Goal: Navigation & Orientation: Find specific page/section

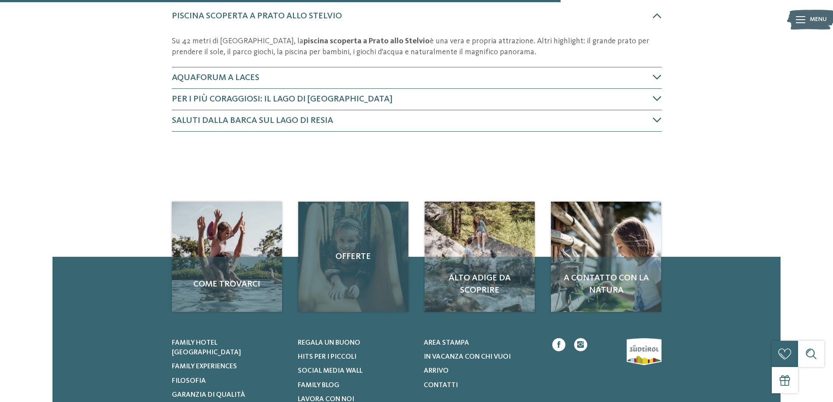
scroll to position [394, 0]
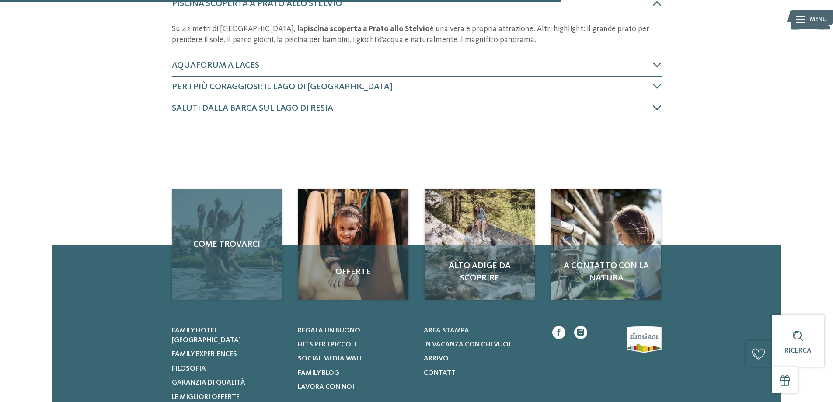
click at [209, 263] on div "Come trovarci" at bounding box center [227, 244] width 110 height 110
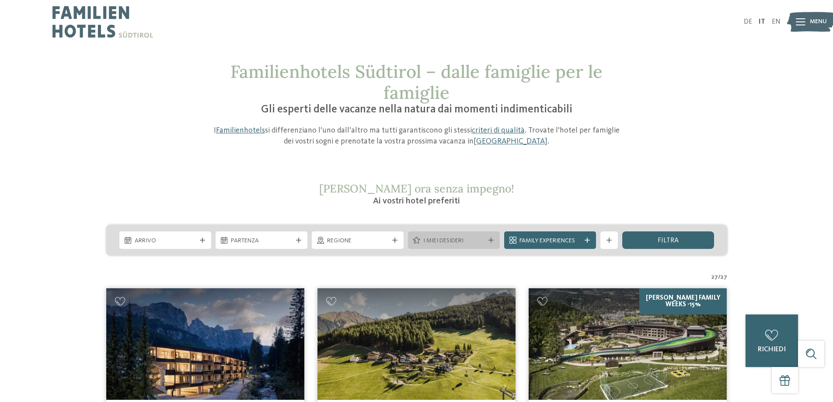
click at [495, 241] on div at bounding box center [491, 240] width 9 height 5
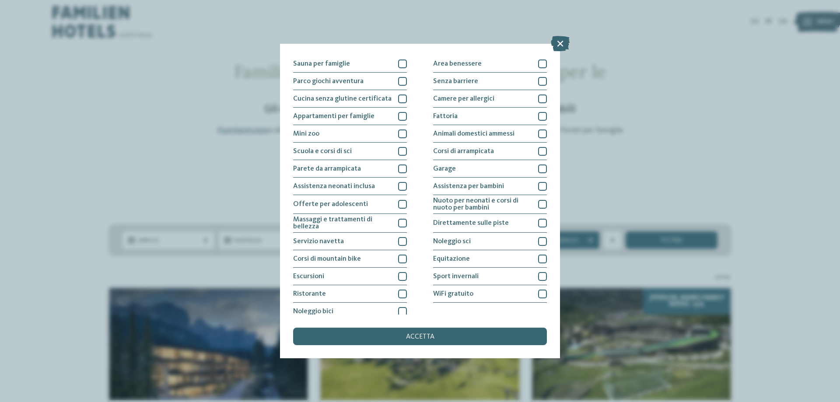
scroll to position [58, 0]
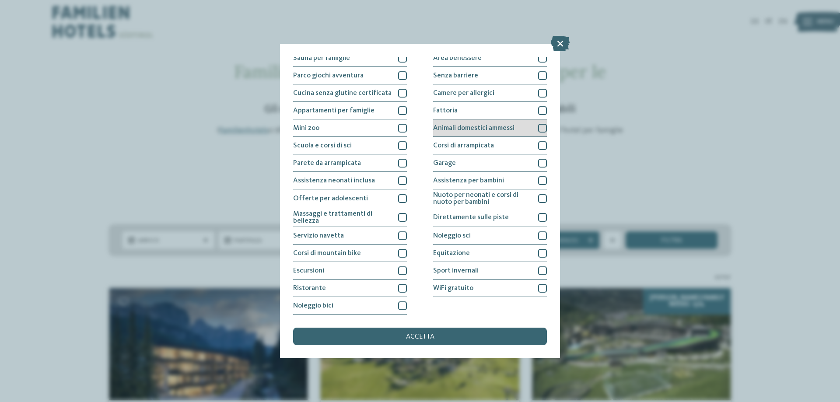
click at [538, 128] on div at bounding box center [542, 128] width 9 height 9
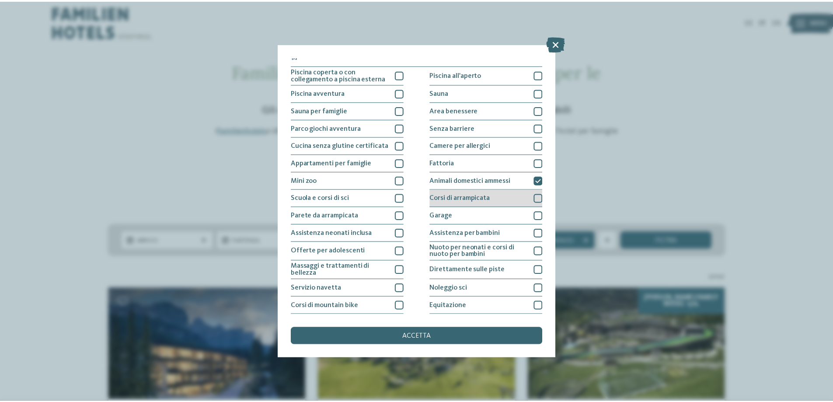
scroll to position [0, 0]
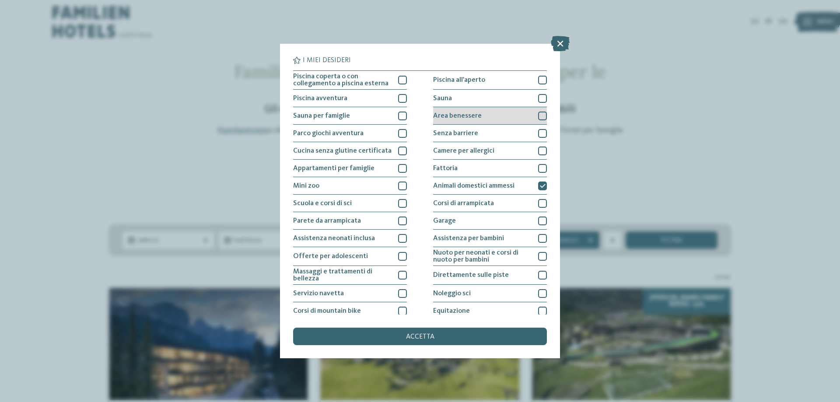
click at [542, 119] on div at bounding box center [542, 116] width 9 height 9
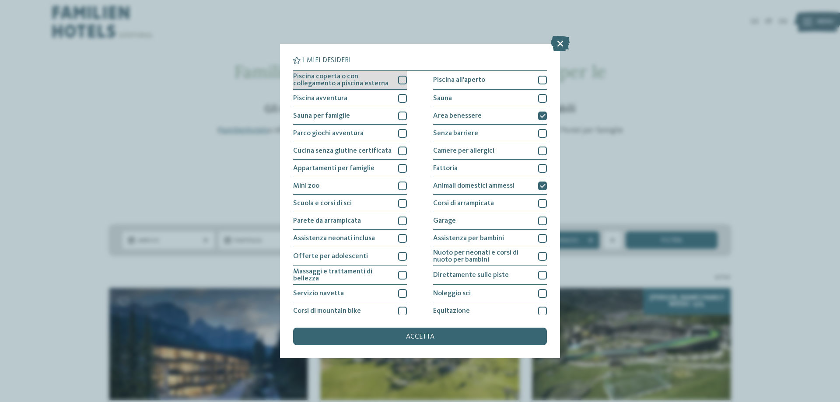
click at [398, 80] on div at bounding box center [402, 80] width 9 height 9
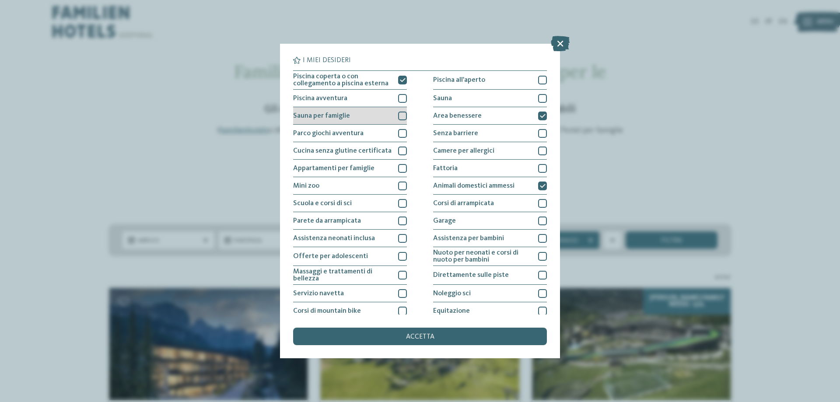
click at [402, 120] on div at bounding box center [402, 116] width 9 height 9
click at [402, 117] on icon at bounding box center [403, 115] width 6 height 5
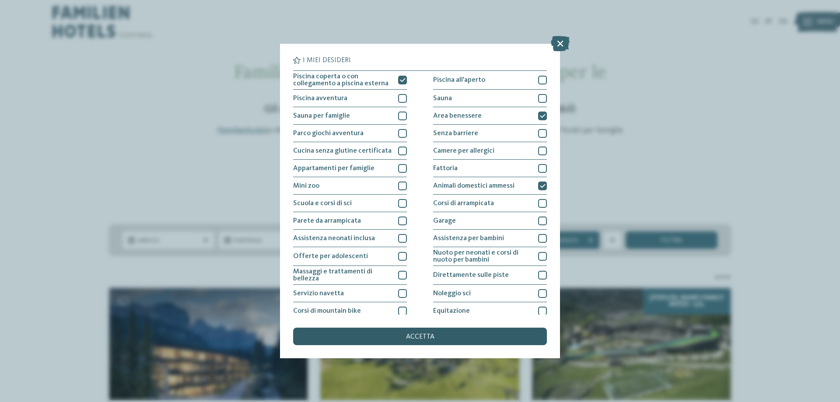
click at [425, 334] on span "accetta" at bounding box center [420, 336] width 28 height 7
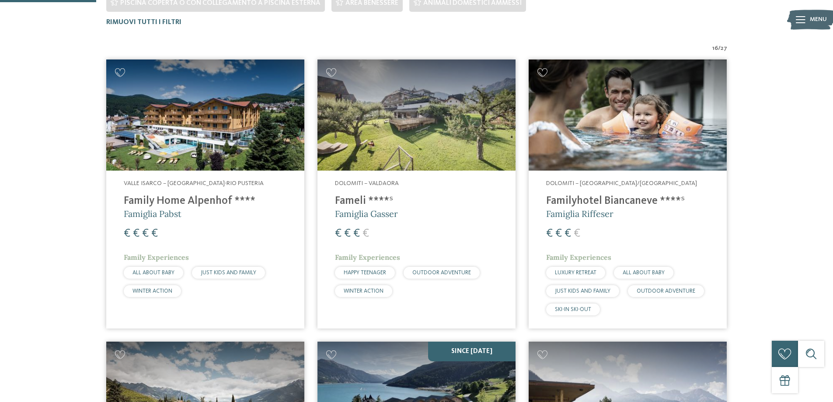
scroll to position [287, 0]
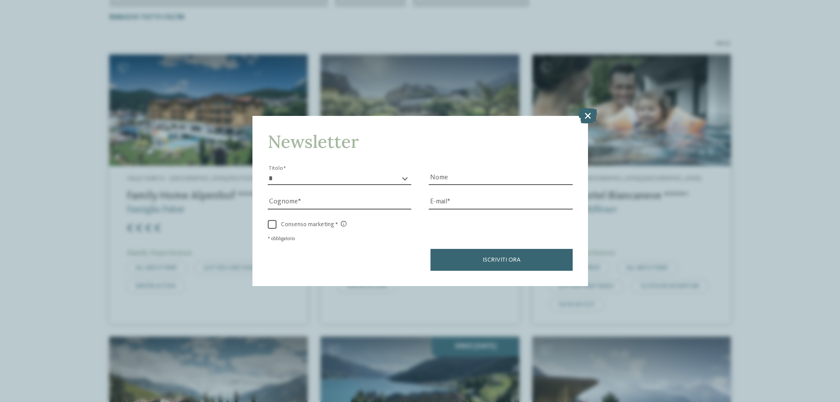
click at [589, 106] on div "Newsletter * ****** ******* ******** ****** Titolo Nome [GEOGRAPHIC_DATA] Fax" at bounding box center [420, 201] width 840 height 402
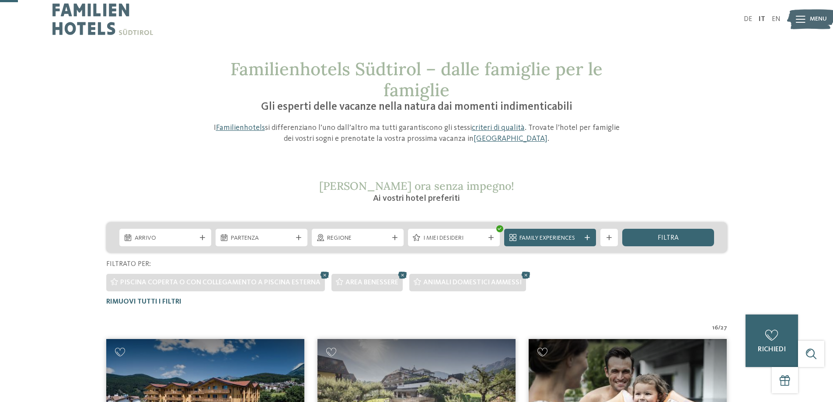
scroll to position [0, 0]
